Goal: Use online tool/utility: Utilize a website feature to perform a specific function

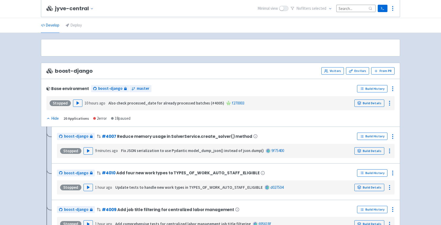
scroll to position [1335, 0]
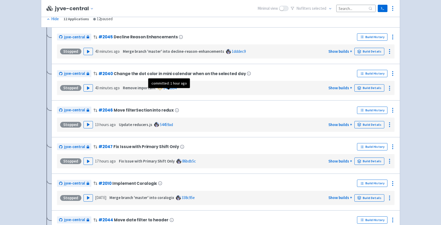
scroll to position [1340, 0]
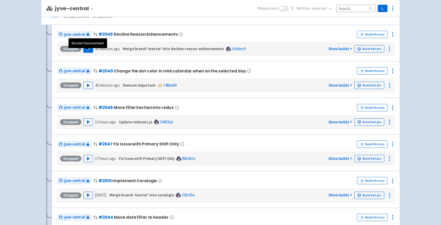
click at [87, 50] on polygon "button" at bounding box center [88, 49] width 2 height 3
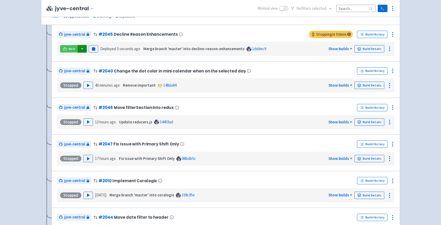
click at [85, 51] on button "button" at bounding box center [82, 48] width 9 height 7
click at [98, 72] on link "jyve-central (react)" at bounding box center [104, 68] width 55 height 8
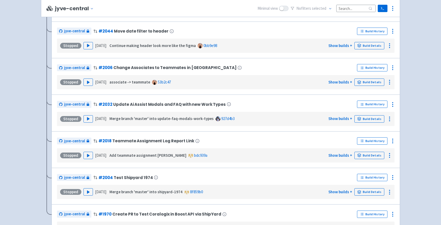
scroll to position [1316, 0]
